Goal: Find specific page/section: Find specific page/section

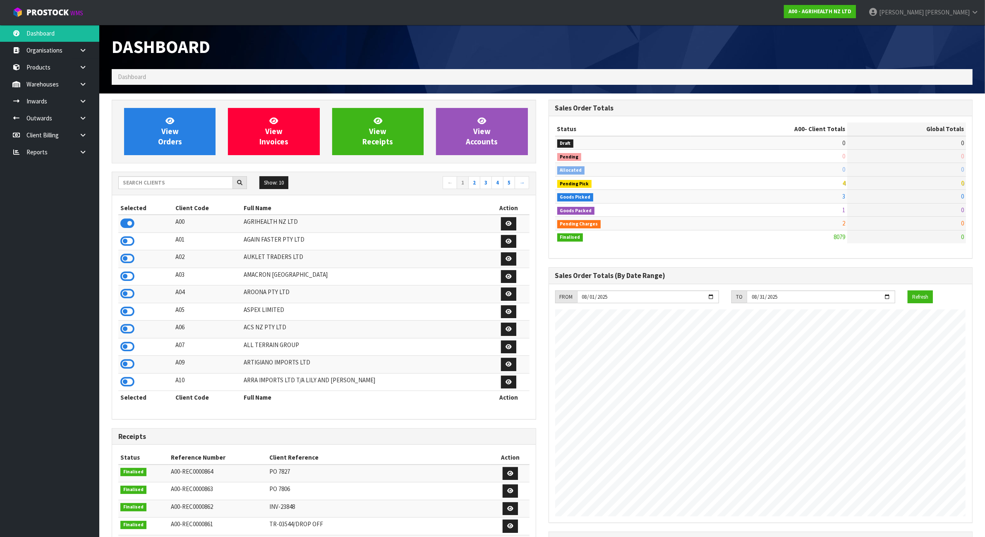
scroll to position [629, 436]
click at [134, 180] on input "text" at bounding box center [175, 182] width 115 height 13
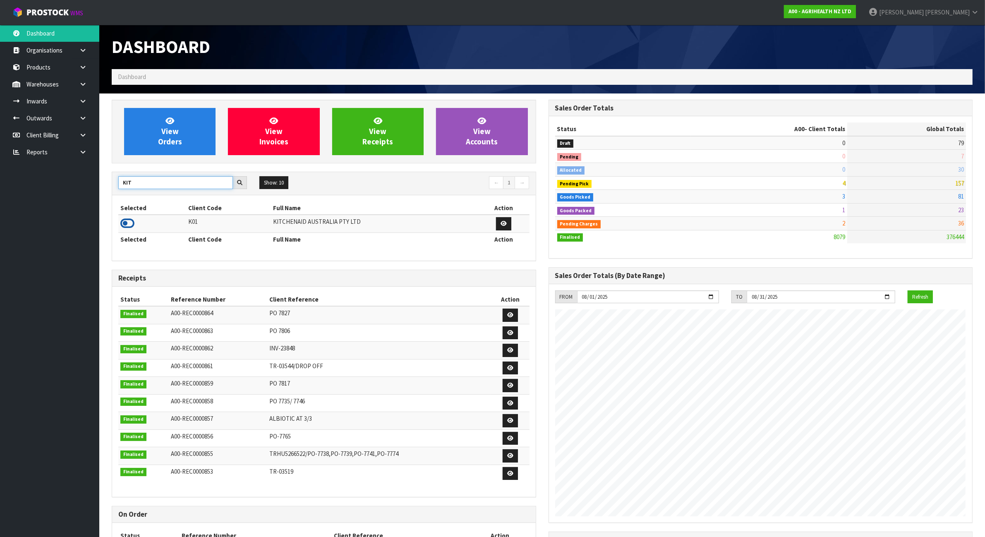
type input "KIT"
click at [129, 225] on icon at bounding box center [127, 223] width 14 height 12
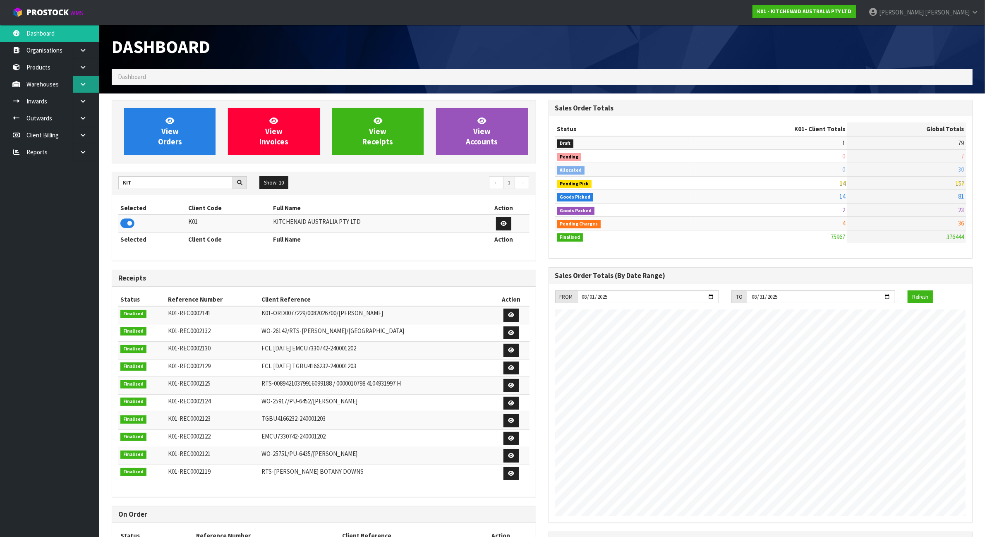
click at [84, 86] on icon at bounding box center [83, 84] width 8 height 6
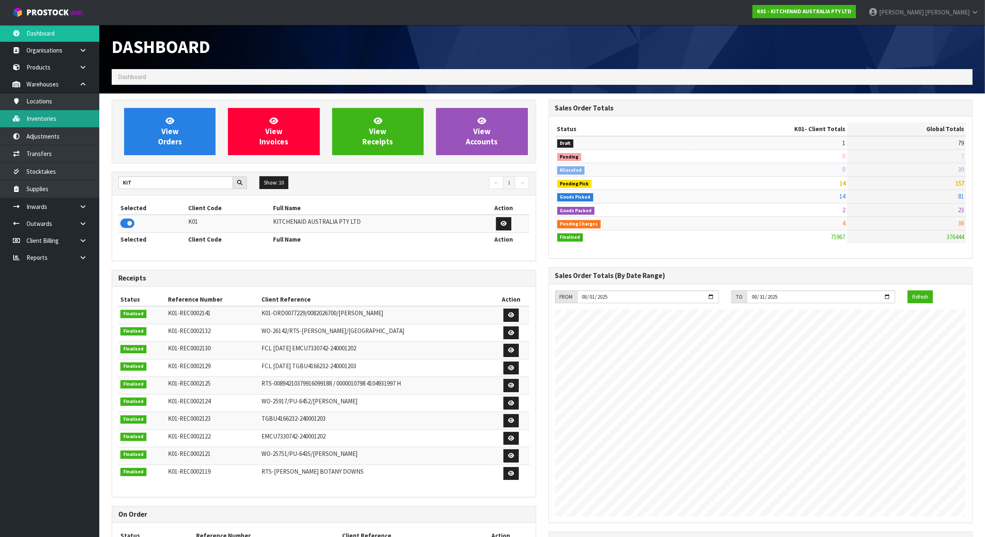
click at [62, 115] on link "Inventories" at bounding box center [49, 118] width 99 height 17
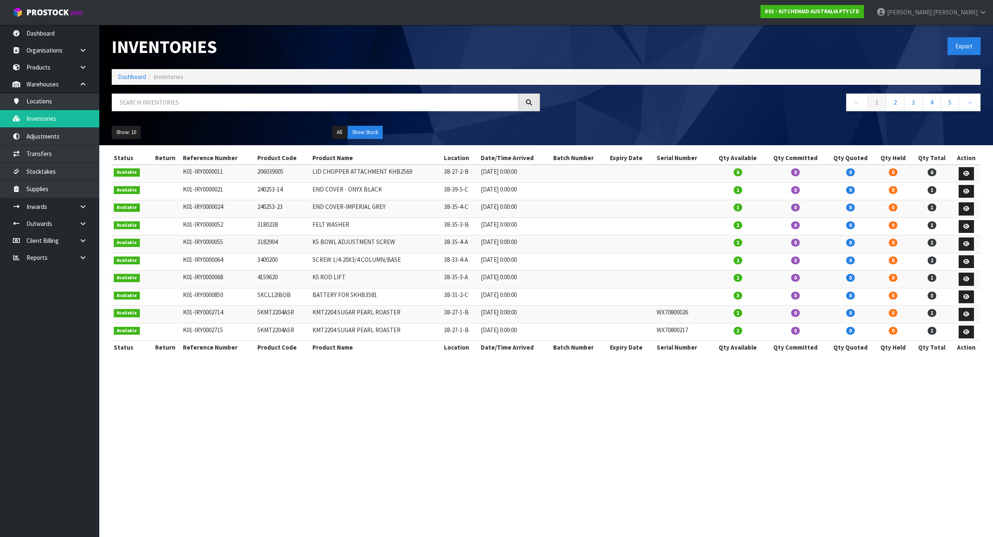
click at [197, 92] on div "Inventories Export Dashboard Inventories ← 1 2 3 4 5 → Show: 10 5 10 25 50 All …" at bounding box center [545, 85] width 881 height 120
click at [195, 98] on input "text" at bounding box center [315, 102] width 407 height 18
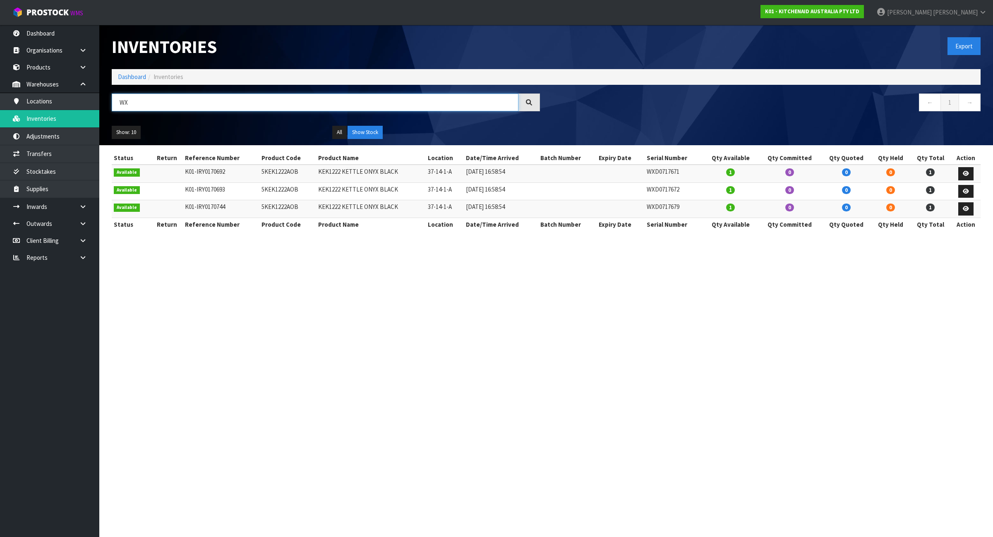
type input "W"
